Goal: Find specific fact: Find specific fact

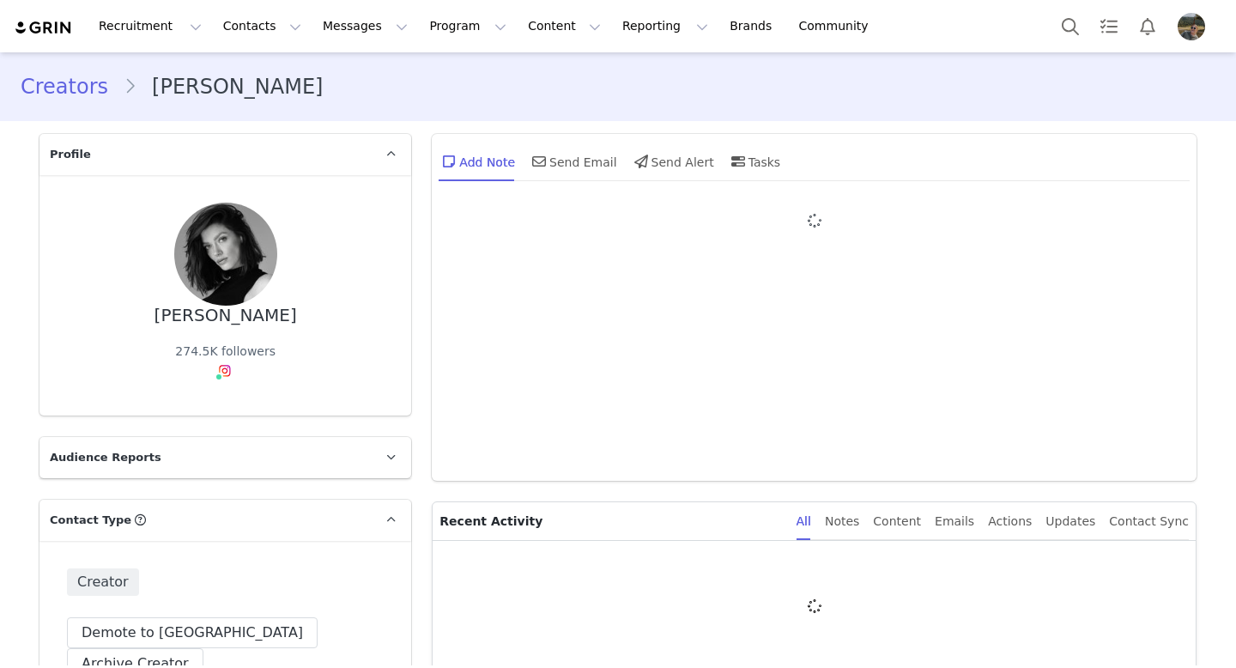
type input "+1 ([GEOGRAPHIC_DATA])"
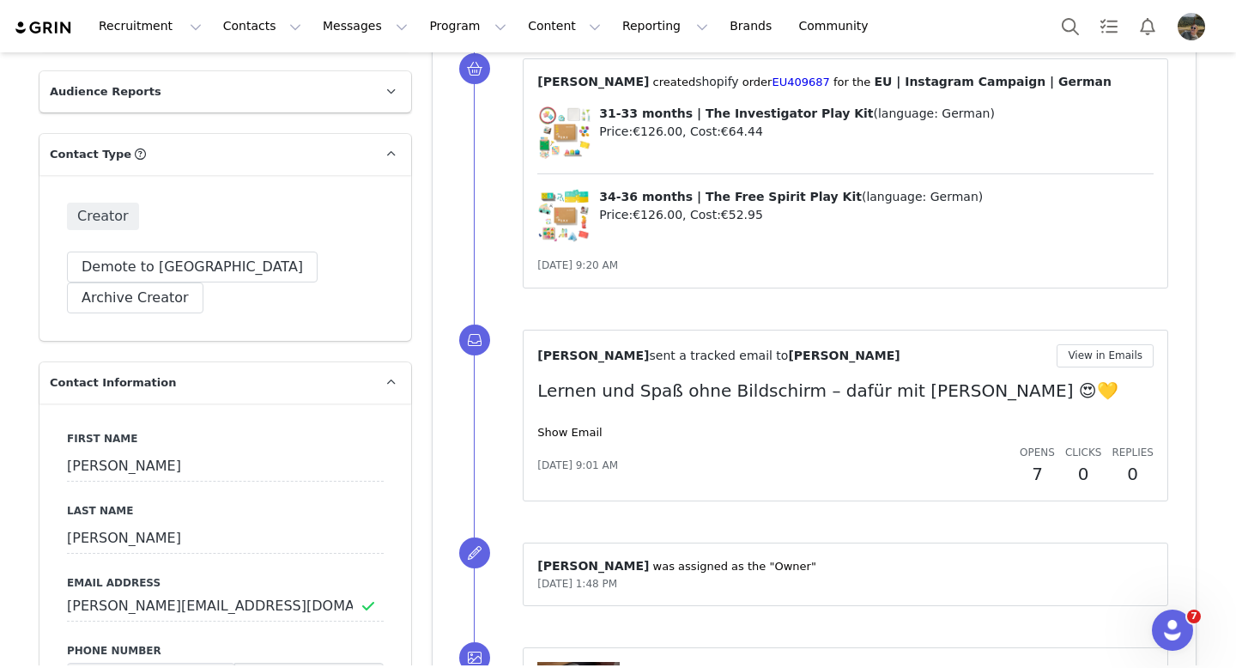
scroll to position [360, 0]
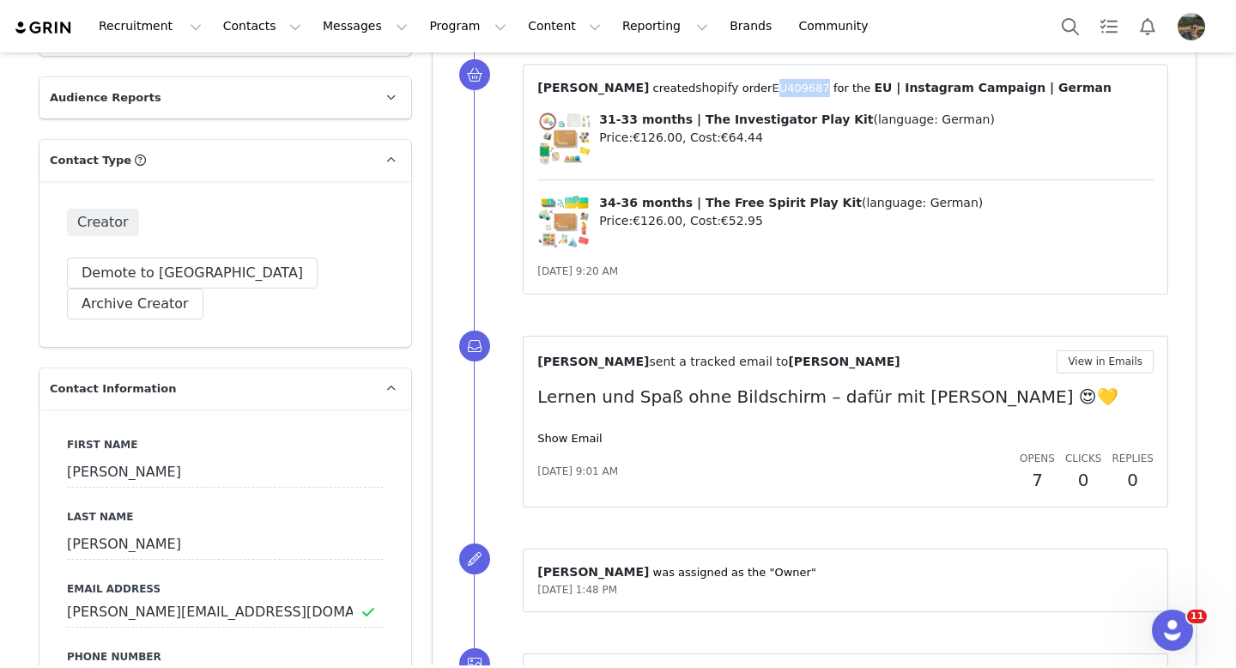
drag, startPoint x: 781, startPoint y: 89, endPoint x: 725, endPoint y: 89, distance: 55.8
click at [725, 89] on p "⁨ [PERSON_NAME] ⁩ created⁨ shopify ⁩⁨⁩ order⁨ EU409687 ⁩ for the ⁨ EU | Instagr…" at bounding box center [845, 88] width 616 height 18
copy p "EU409687 ⁩"
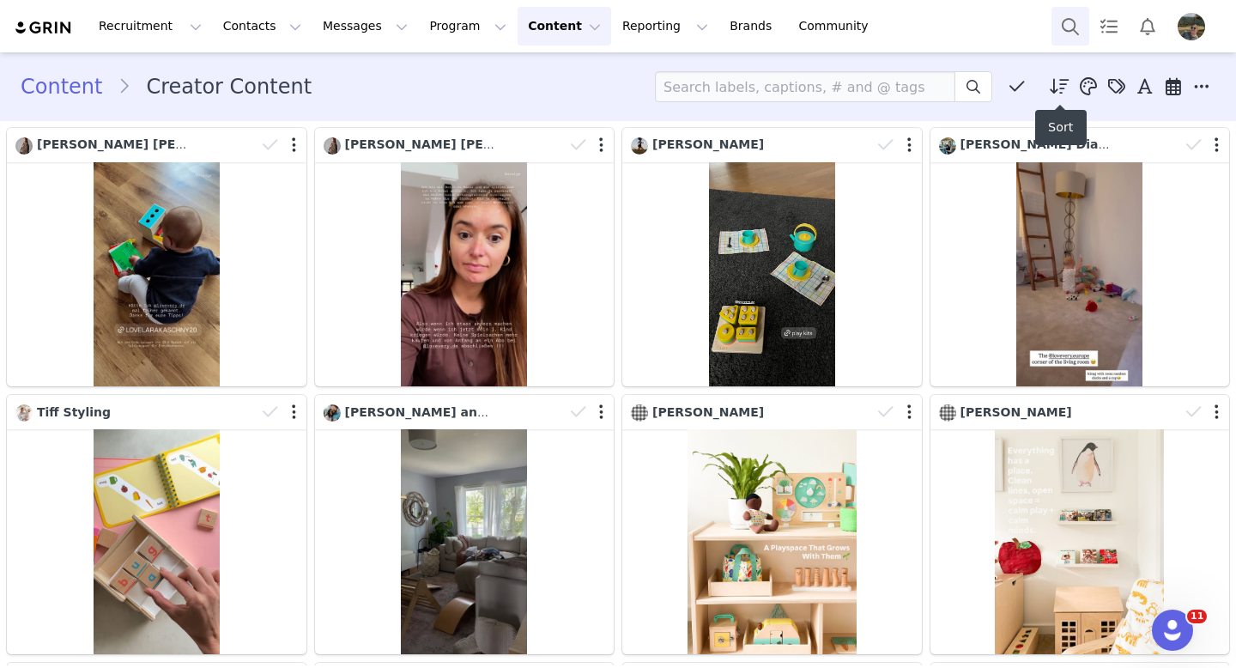
click at [910, 38] on button "Search" at bounding box center [1071, 26] width 38 height 39
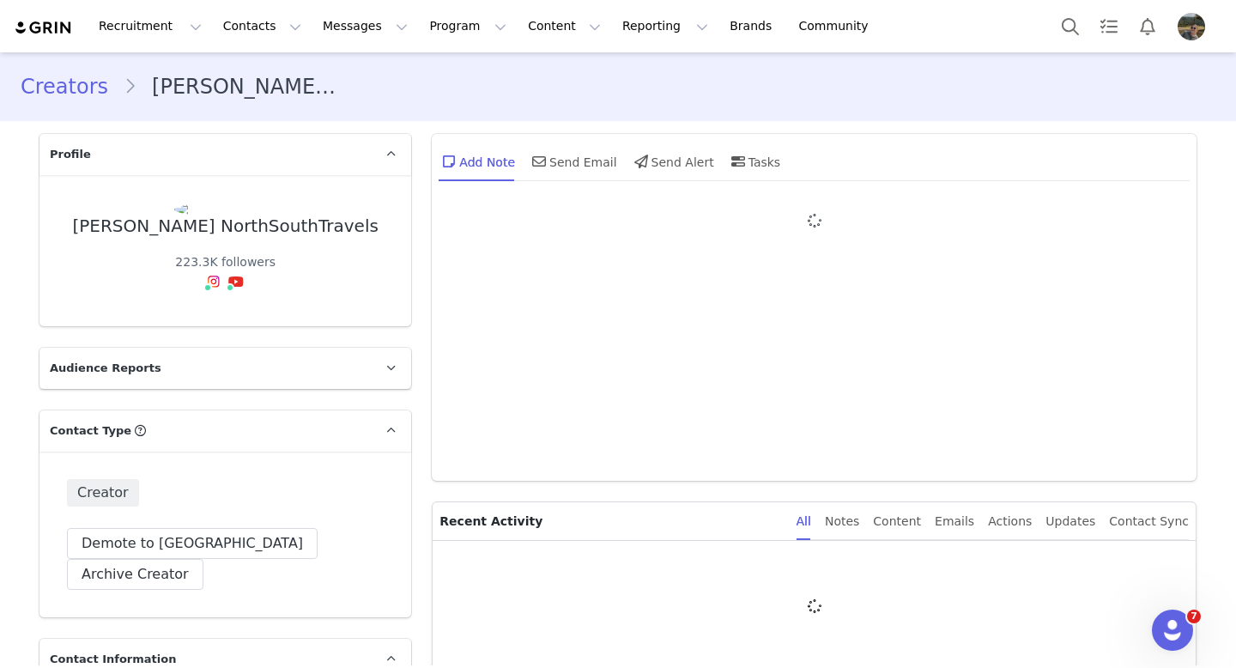
type input "+44 ([GEOGRAPHIC_DATA])"
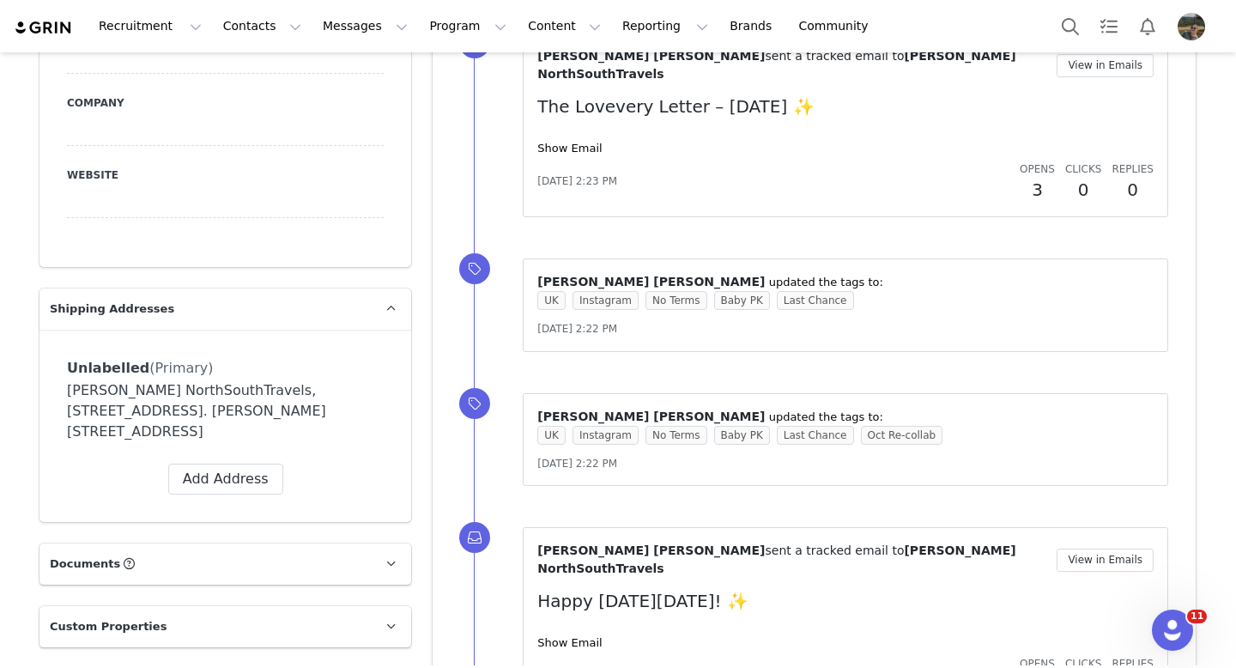
scroll to position [250, 0]
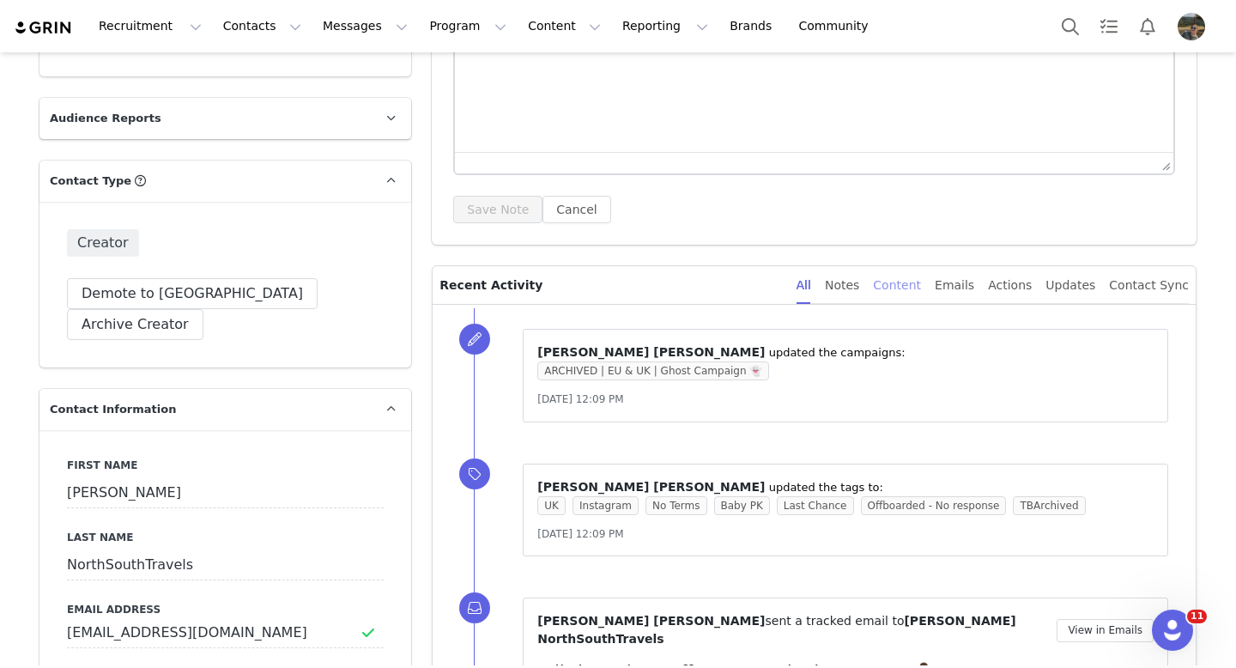
click at [911, 279] on div "Content" at bounding box center [897, 285] width 48 height 39
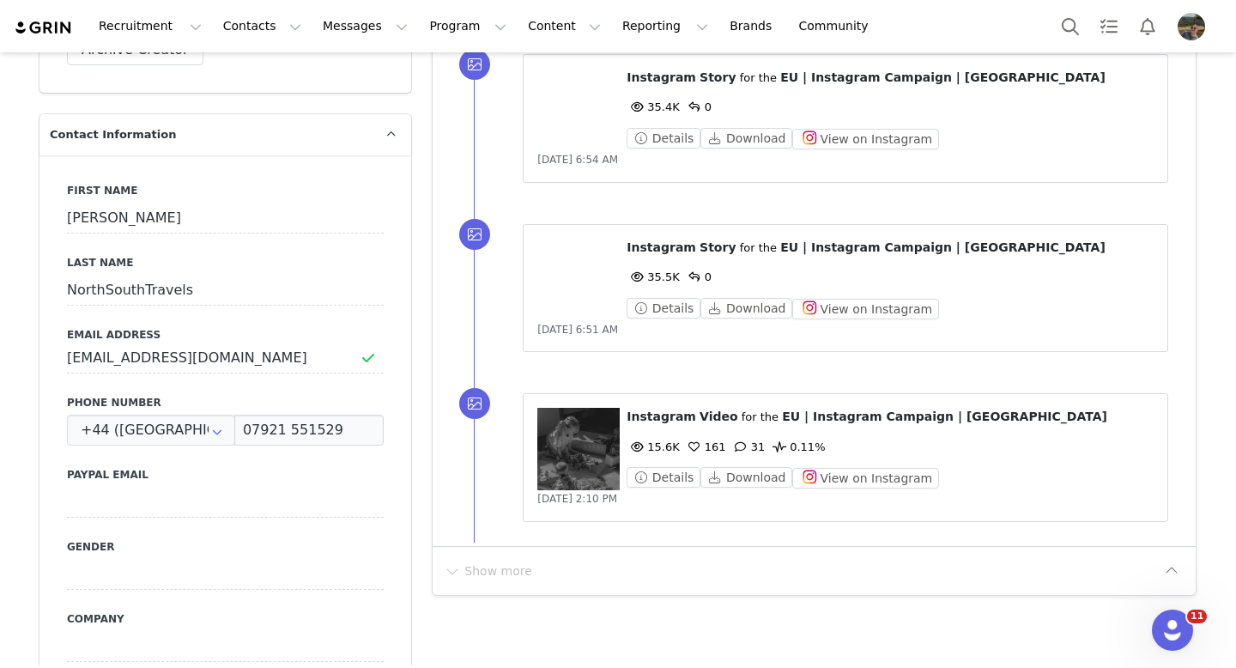
scroll to position [524, 0]
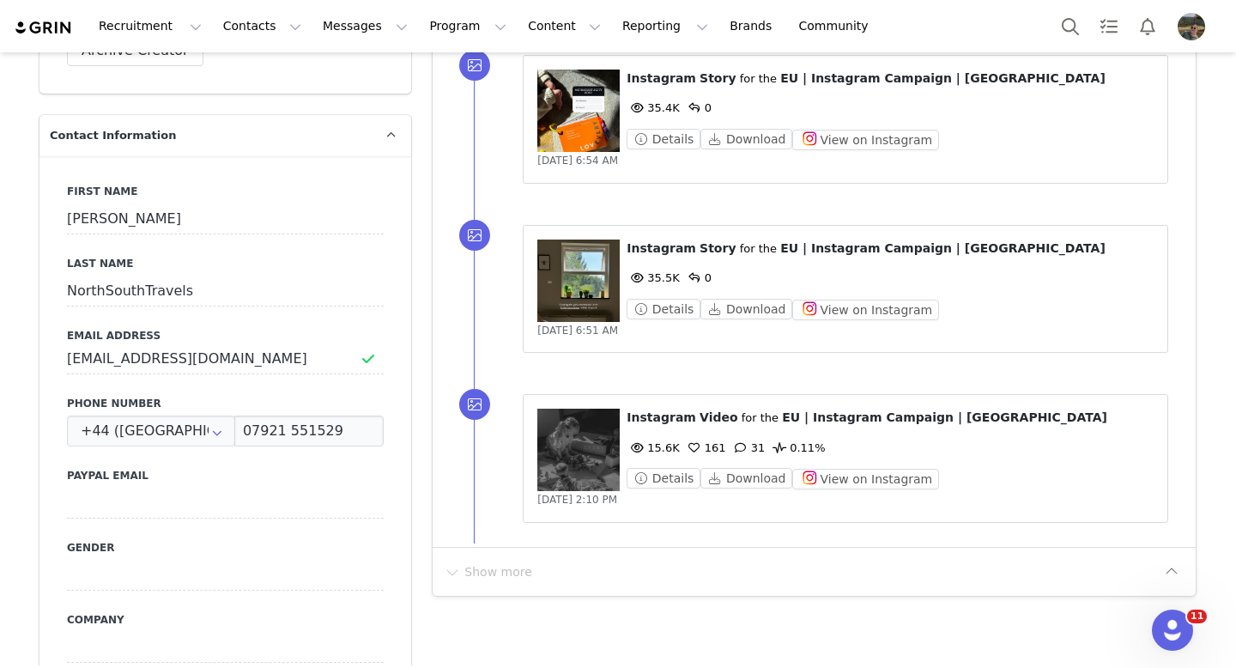
click at [574, 435] on figure at bounding box center [578, 450] width 82 height 82
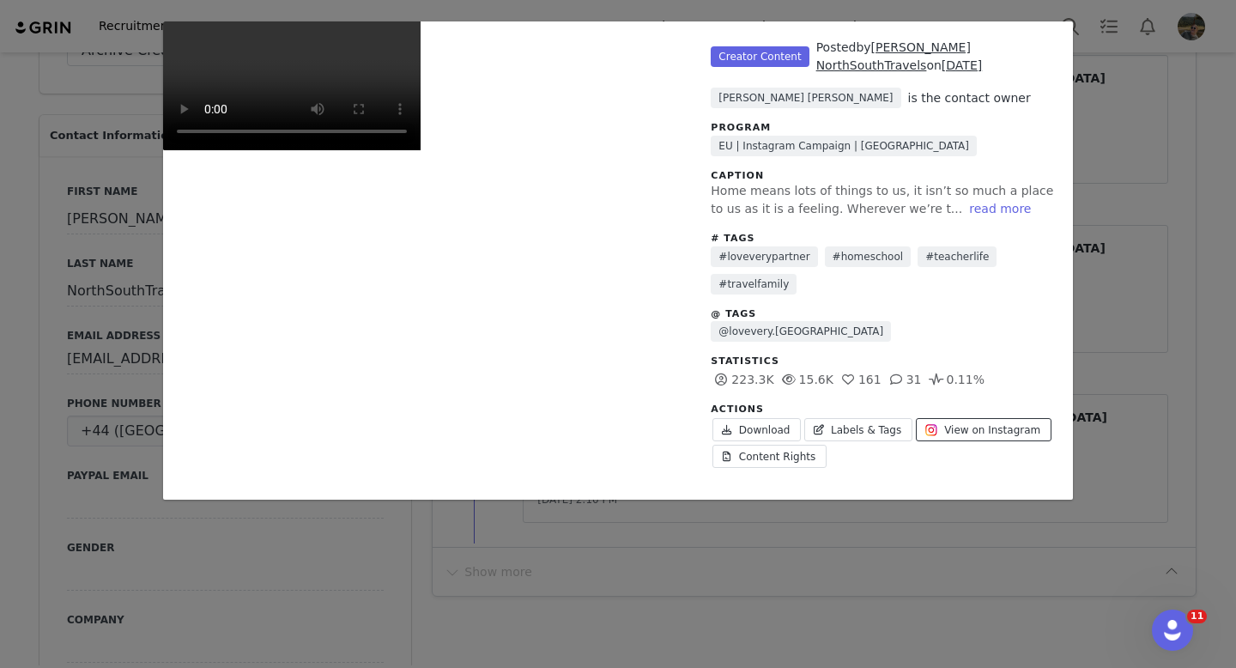
click at [978, 426] on span "View on Instagram" at bounding box center [992, 429] width 96 height 15
